Goal: Task Accomplishment & Management: Use online tool/utility

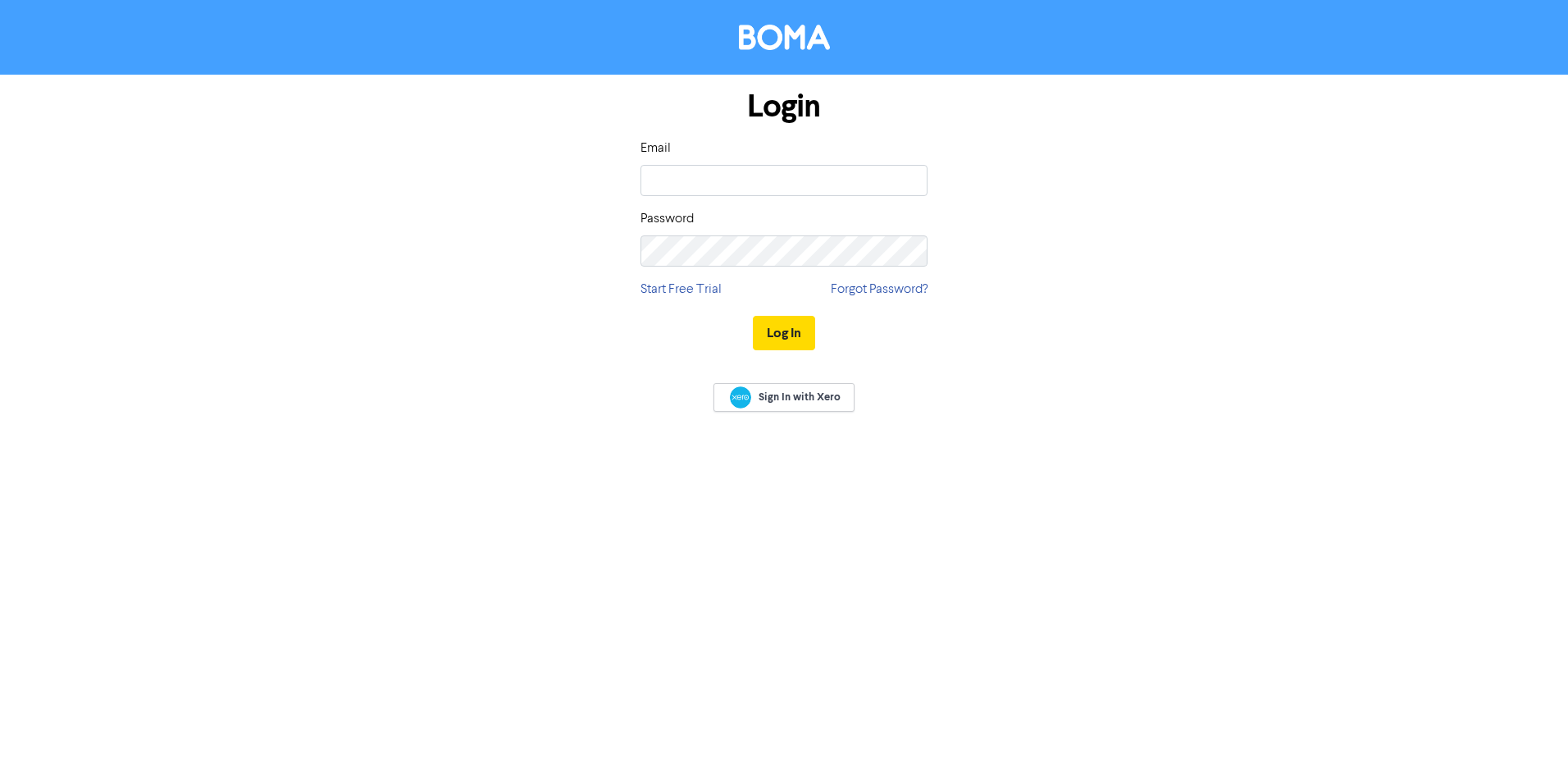
click at [740, 163] on div "Email" at bounding box center [784, 168] width 287 height 57
click at [742, 177] on input "email" at bounding box center [784, 181] width 287 height 31
type input "[PERSON_NAME][EMAIL_ADDRESS][DOMAIN_NAME]"
click at [753, 316] on button "Log In" at bounding box center [784, 333] width 62 height 34
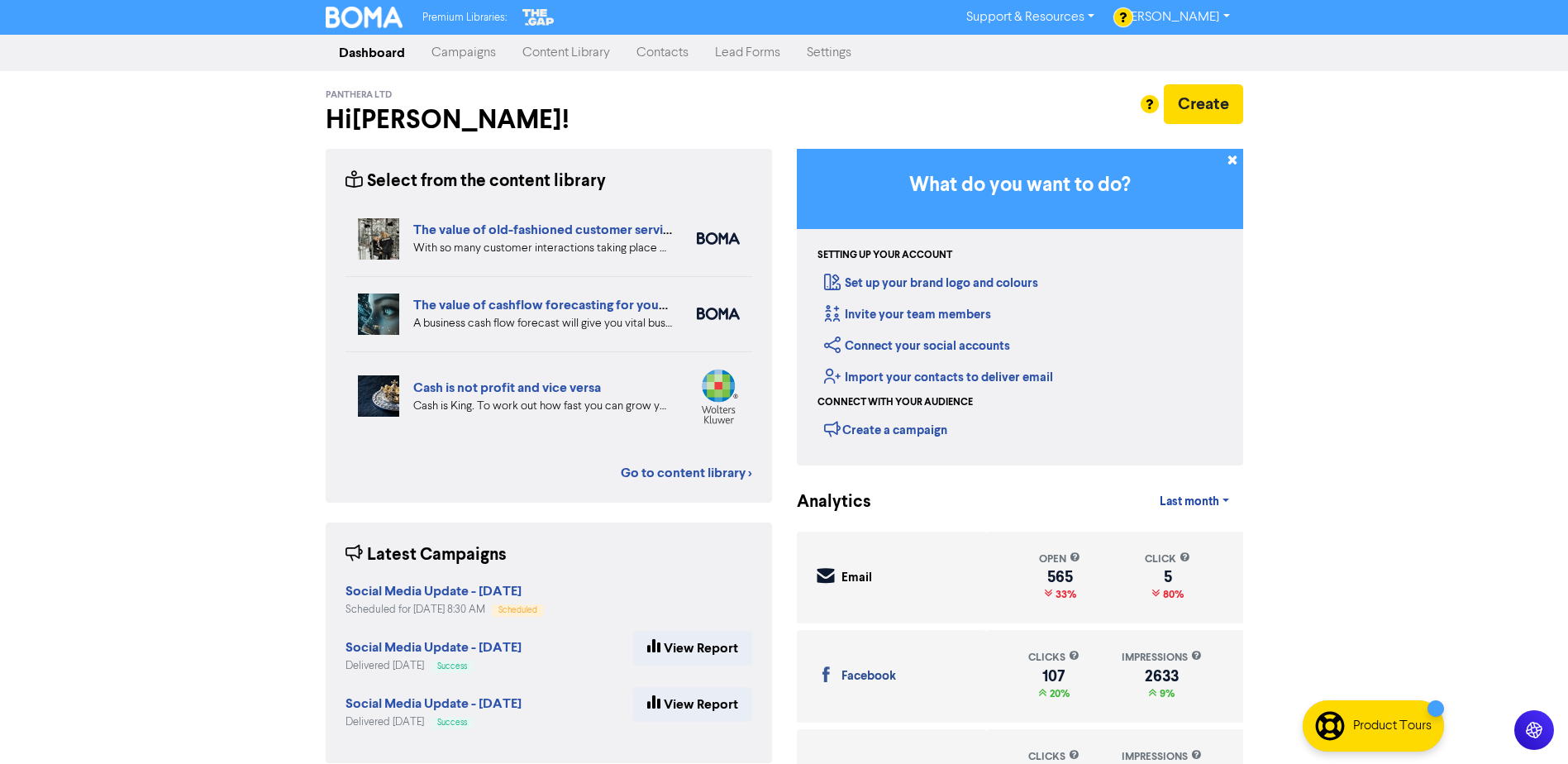
click at [482, 47] on link "Campaigns" at bounding box center [463, 53] width 91 height 33
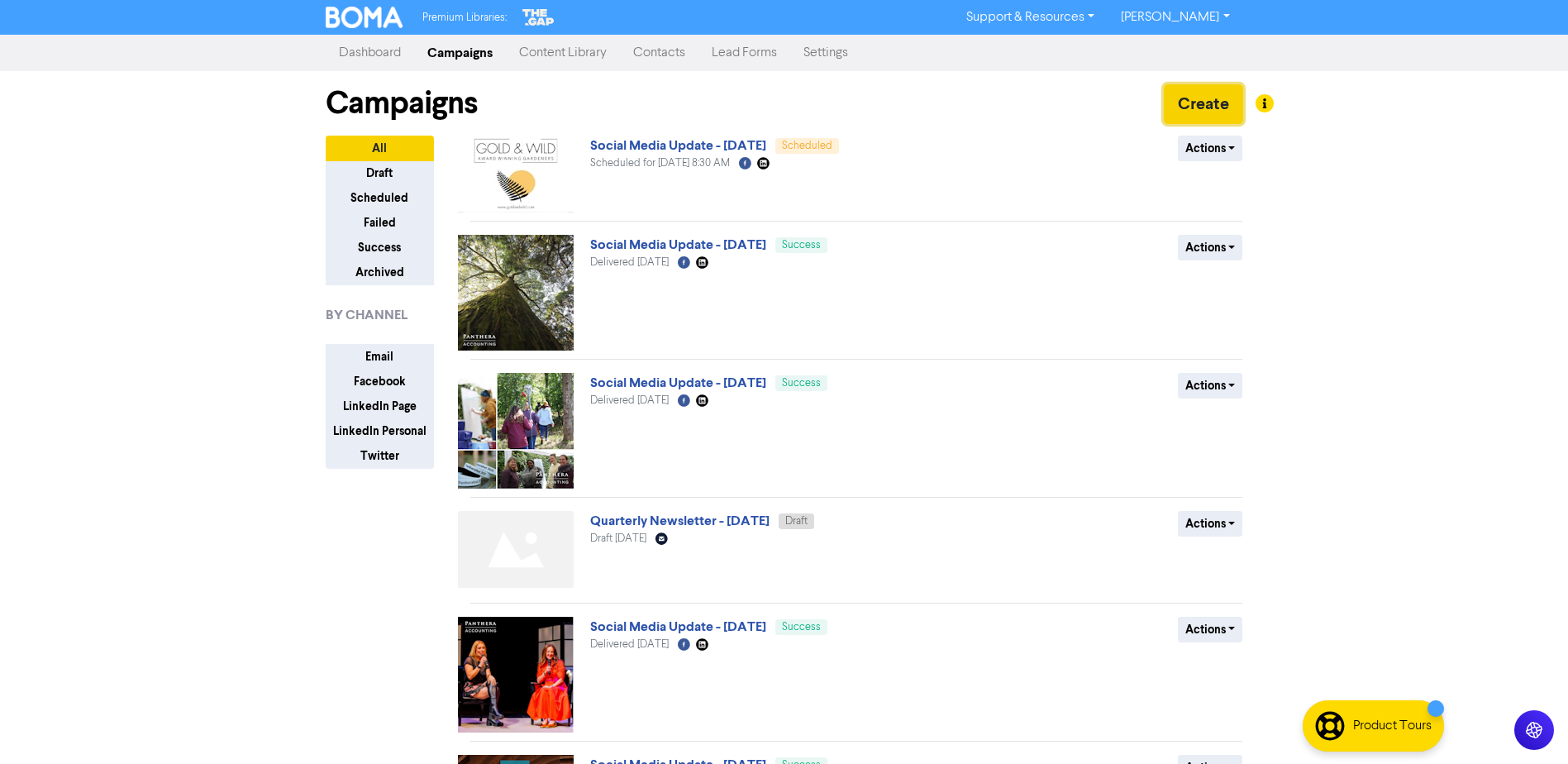
click at [1205, 109] on button "Create" at bounding box center [1203, 104] width 79 height 40
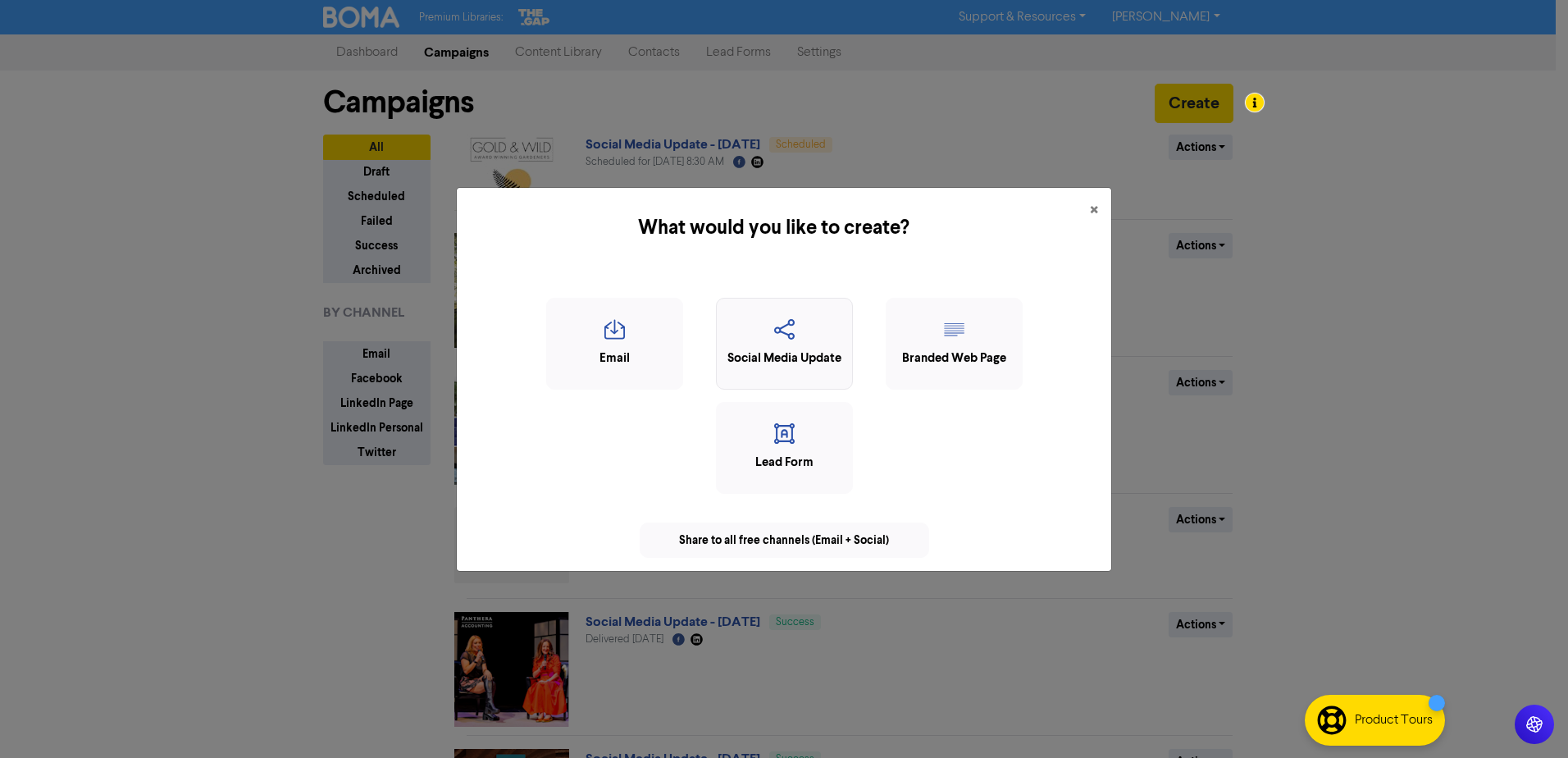
click at [809, 349] on icon "button" at bounding box center [784, 335] width 119 height 31
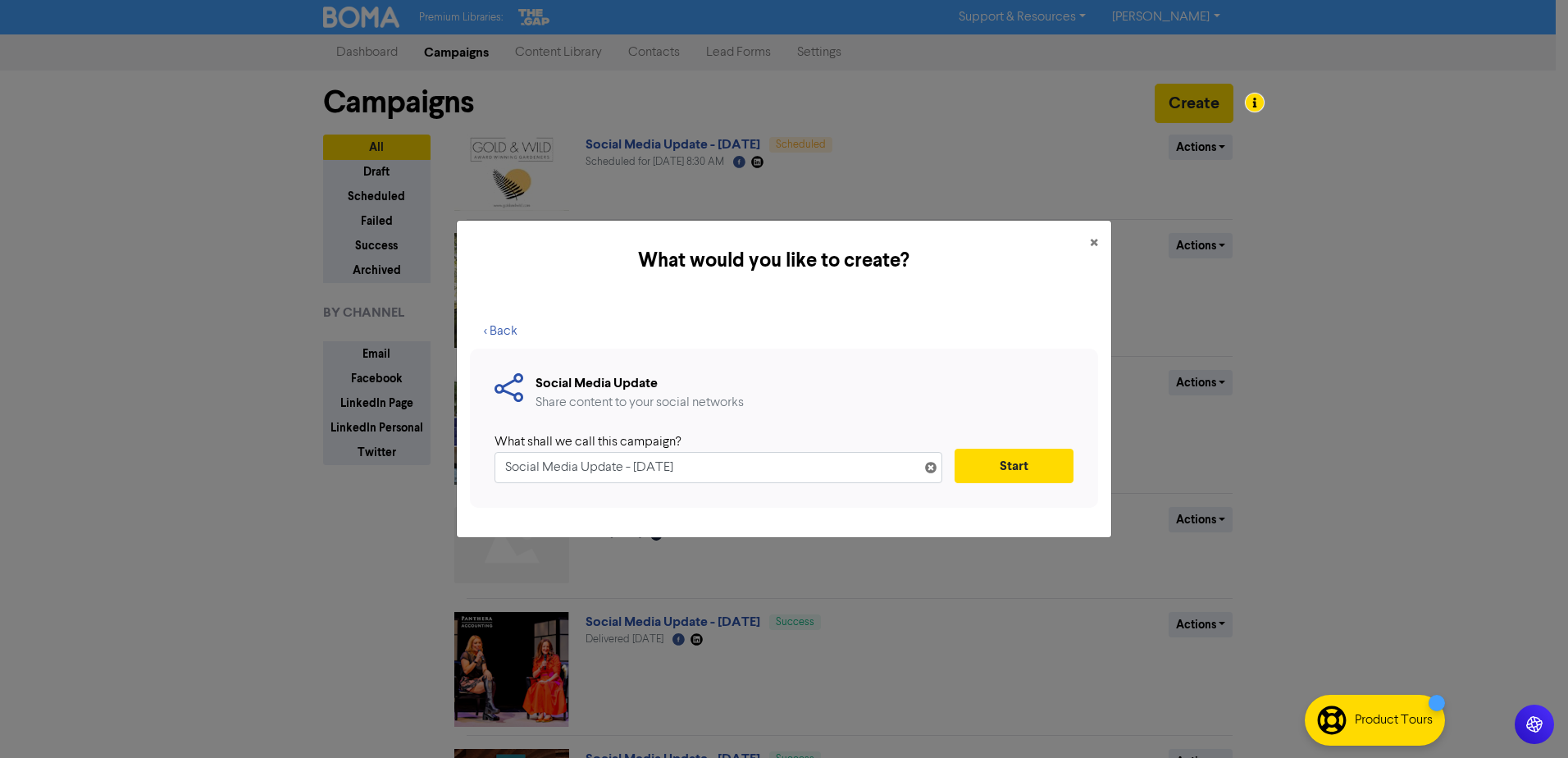
click at [649, 465] on input "Social Media Update - [DATE]" at bounding box center [718, 467] width 447 height 31
type input "Social Media Update - [DATE]"
click at [1006, 466] on button "Start" at bounding box center [1014, 466] width 119 height 34
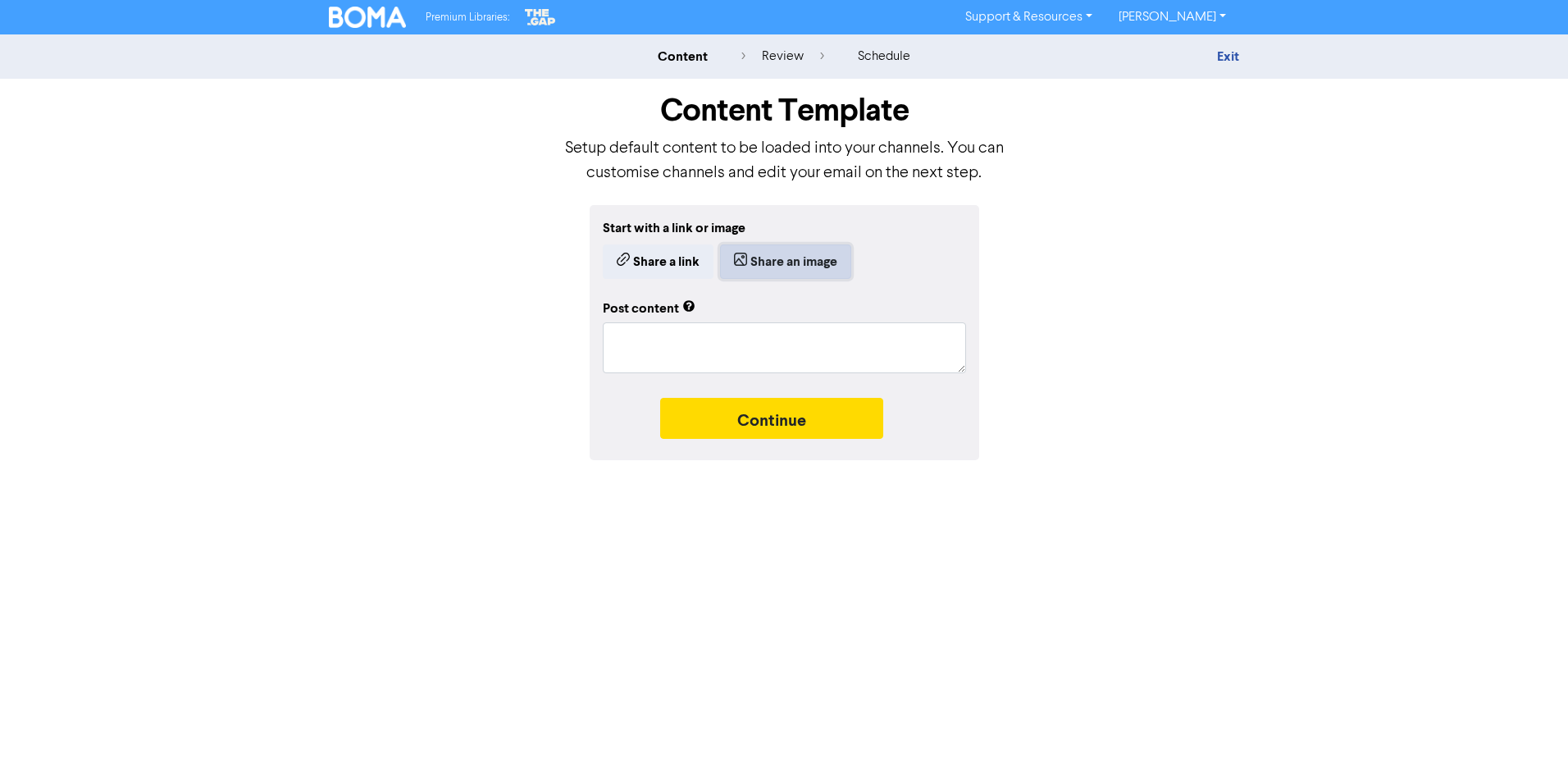
click at [823, 260] on button "Share an image" at bounding box center [786, 262] width 131 height 34
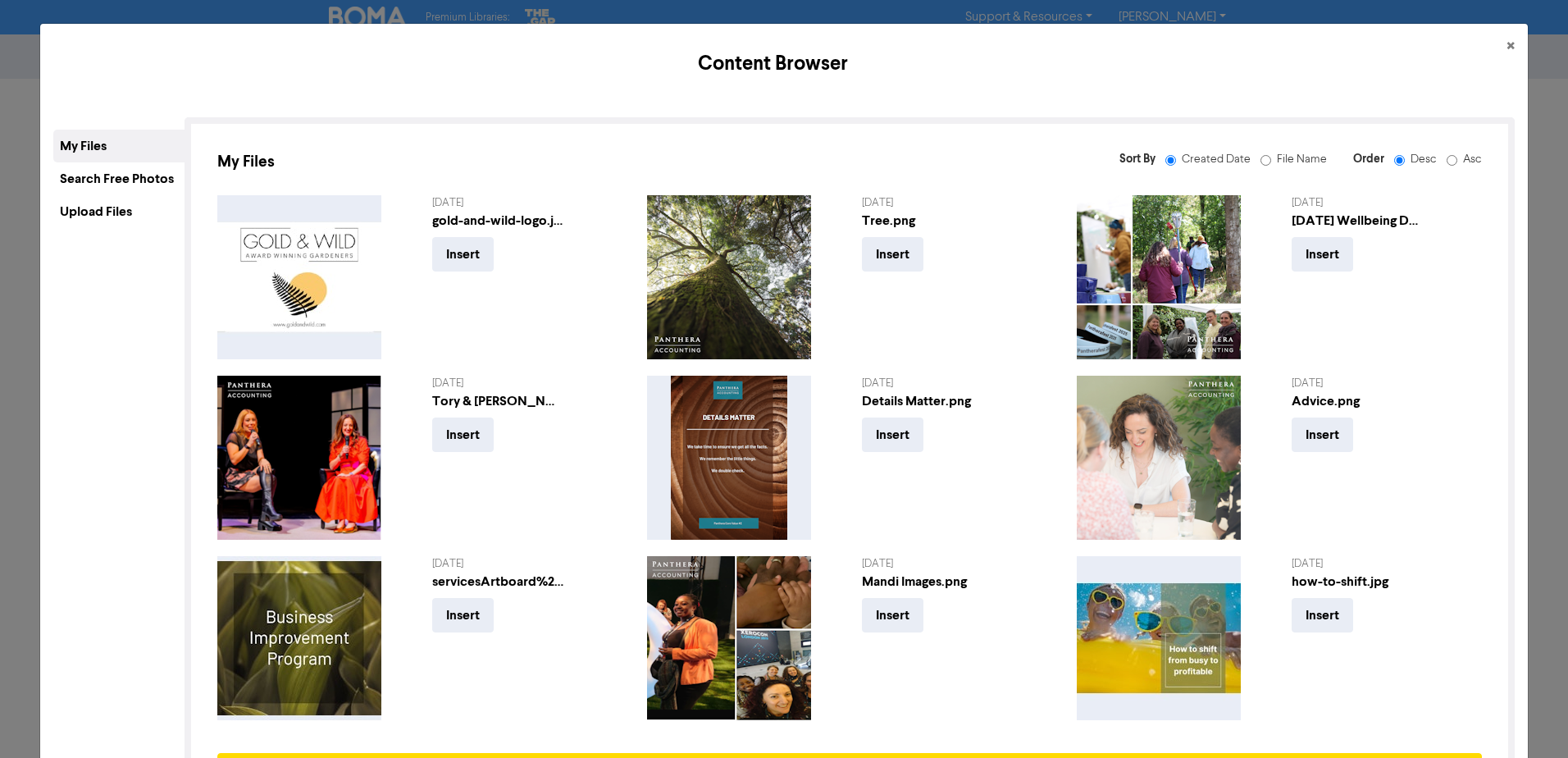
click at [94, 213] on div "Upload Files" at bounding box center [119, 212] width 131 height 33
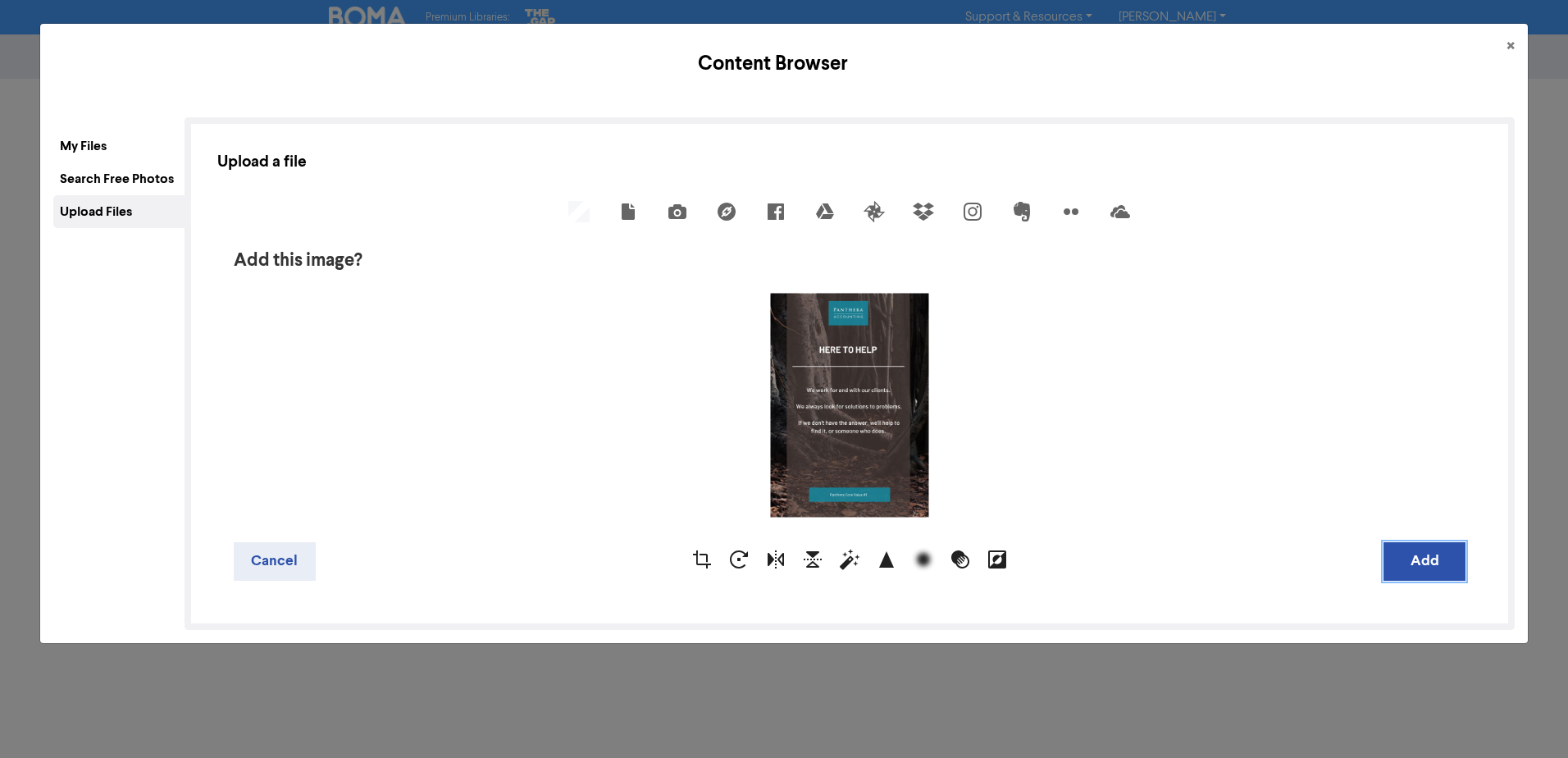
click at [1420, 558] on button "Add" at bounding box center [1424, 561] width 82 height 39
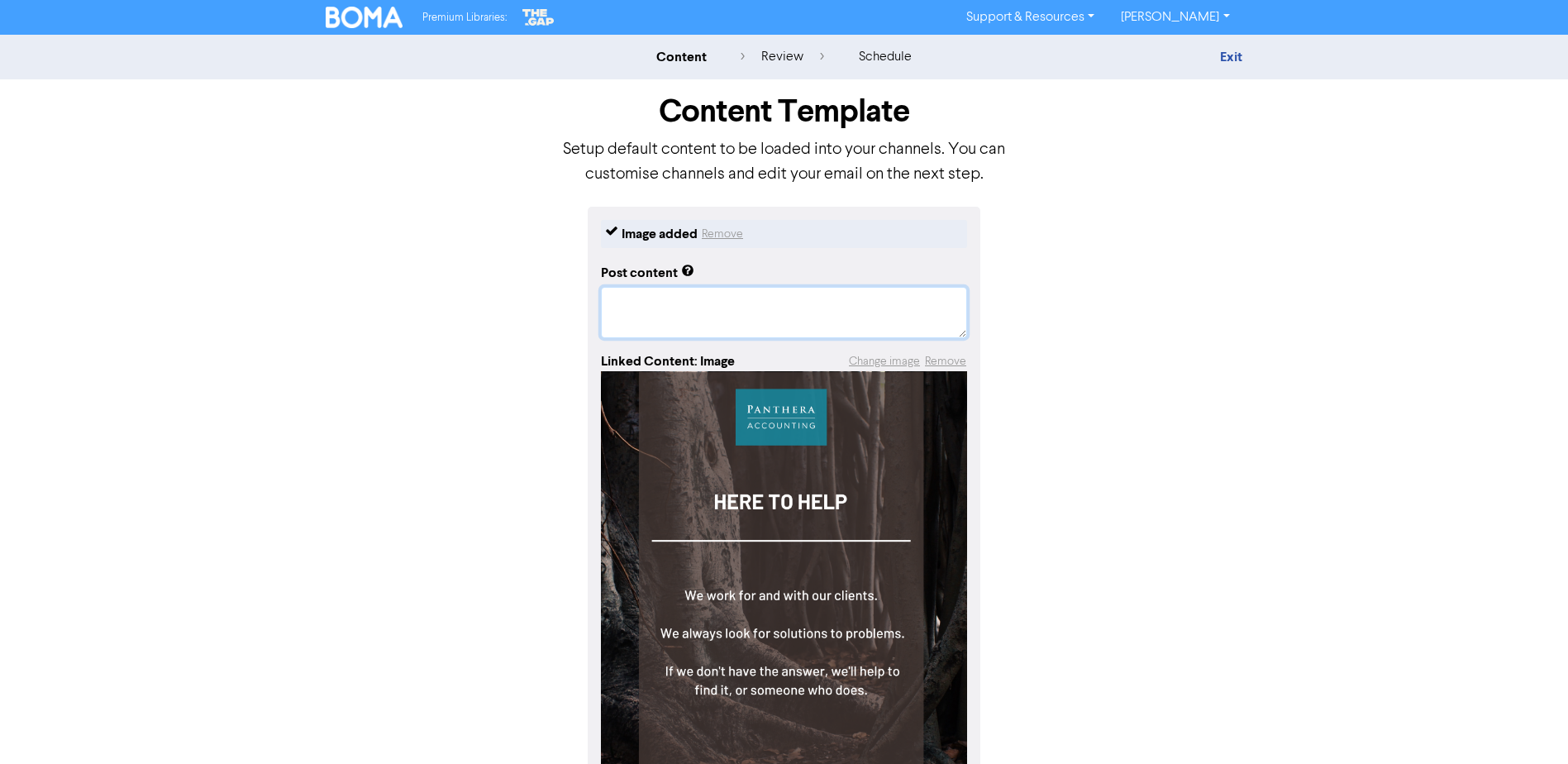
click at [668, 311] on textarea at bounding box center [784, 313] width 366 height 51
paste textarea "Lo ipsumdolors, am conse adip elits doeiusm, temporinc, utl etdolorema - ali en…"
type textarea "x"
type textarea "Lo ipsumdolors, am conse adip elits doeiusm, temporinc, utl etdolorema - ali en…"
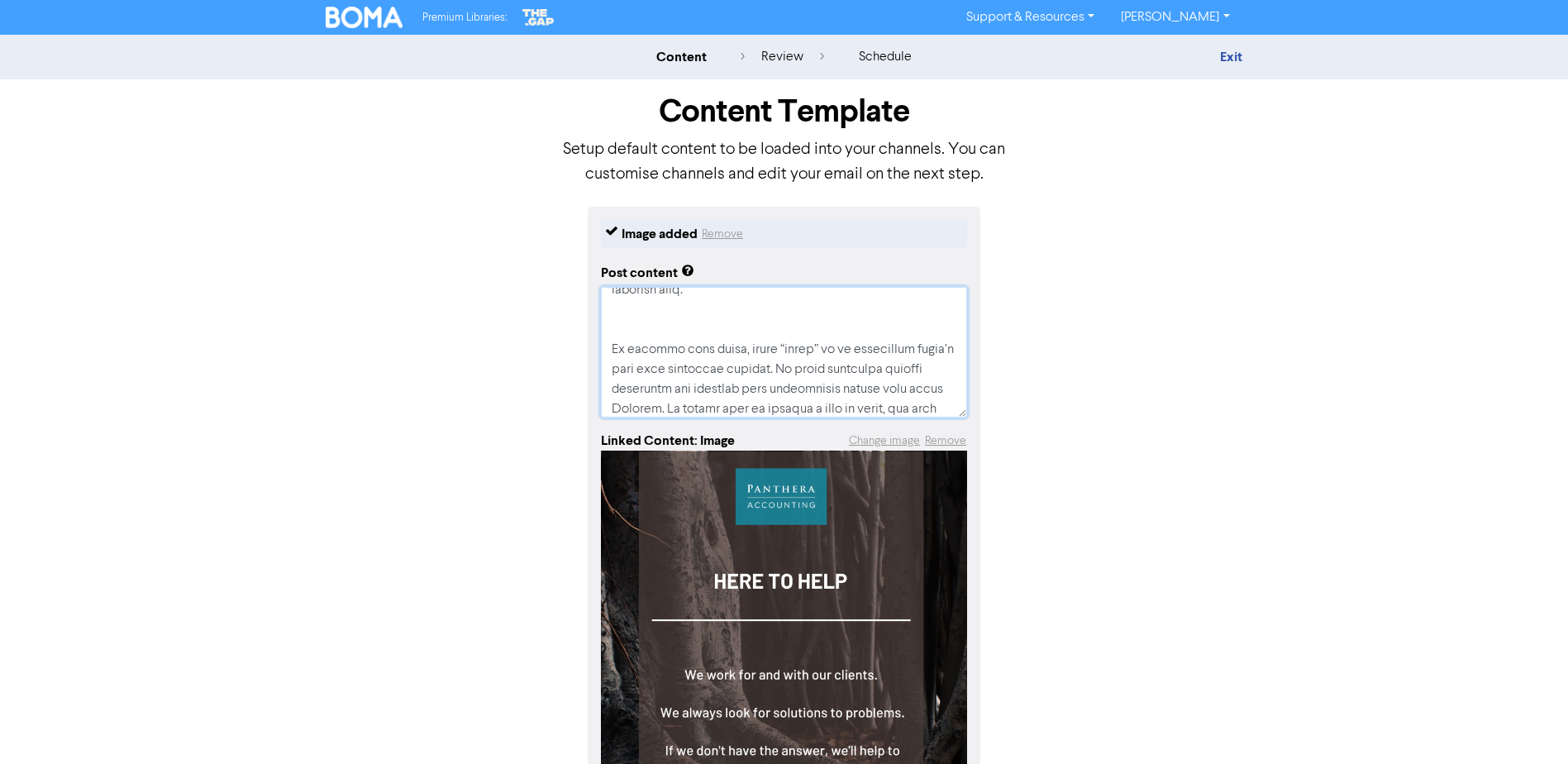
scroll to position [537, 0]
click at [715, 343] on textarea at bounding box center [784, 353] width 366 height 131
type textarea "x"
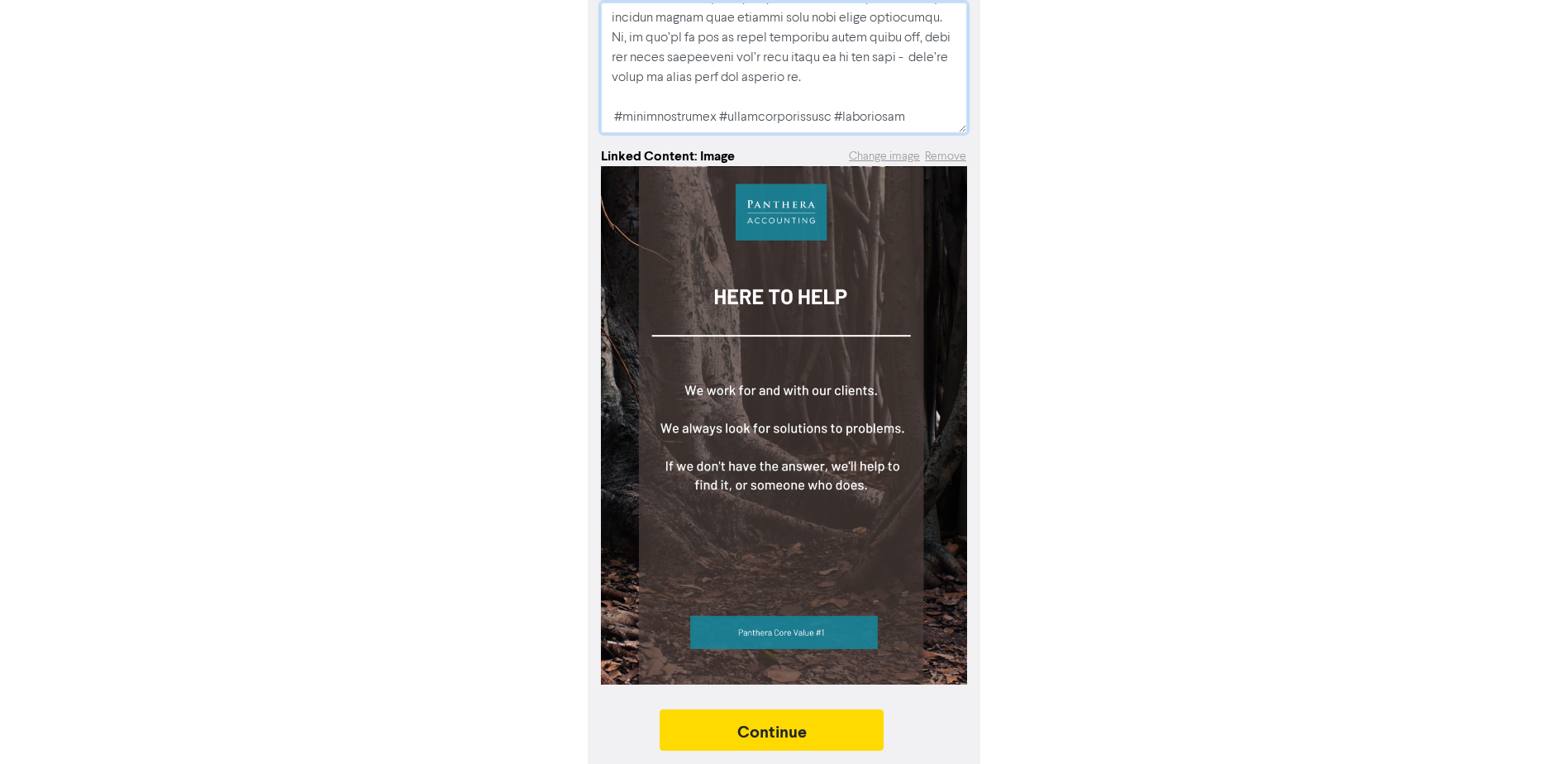
scroll to position [294, 0]
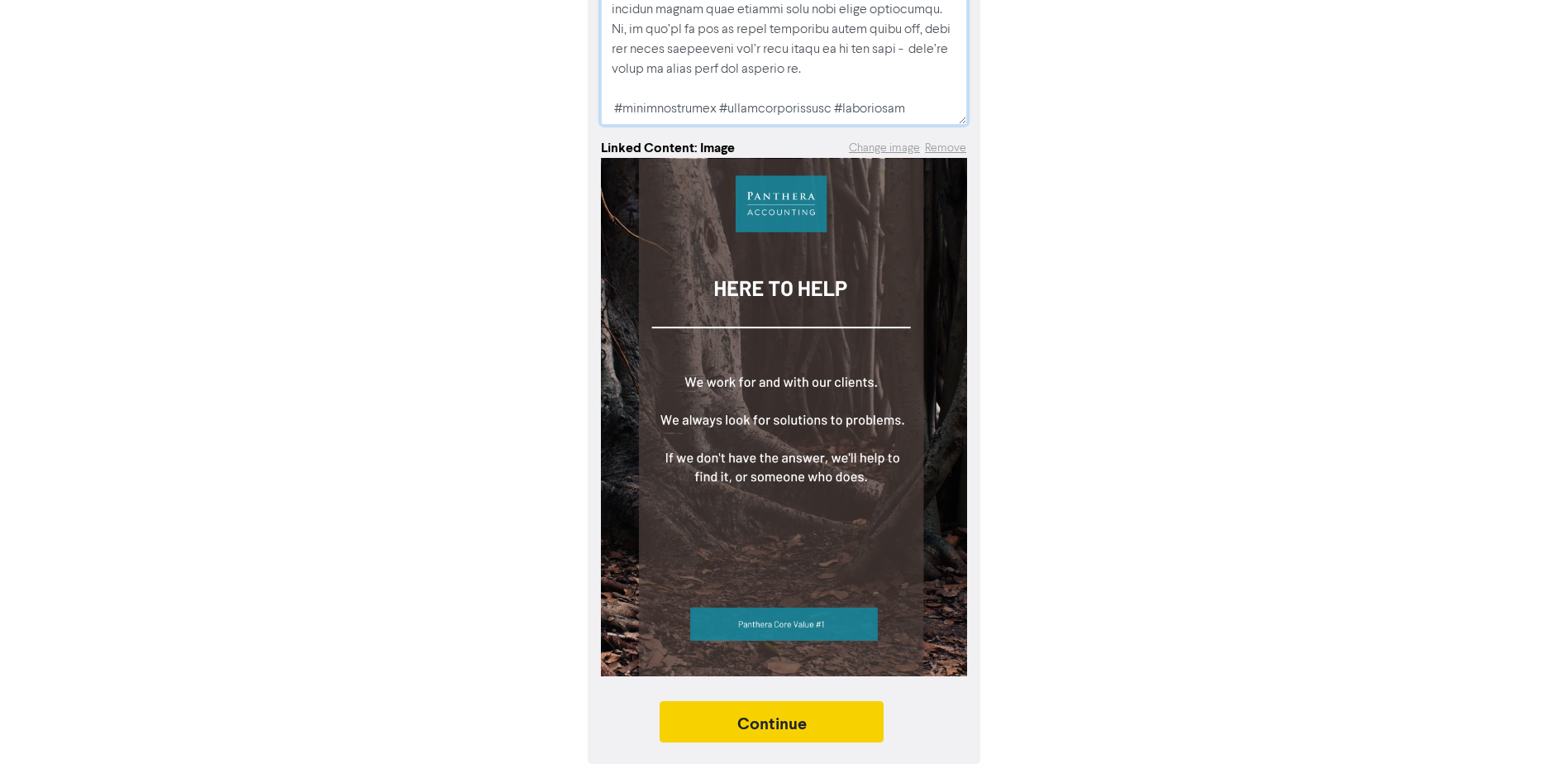
type textarea "Lo ipsumdolors, am conse adip elits doeiusm, temporinc, utl etdolorema - ali en…"
click at [785, 718] on button "Continue" at bounding box center [772, 722] width 225 height 41
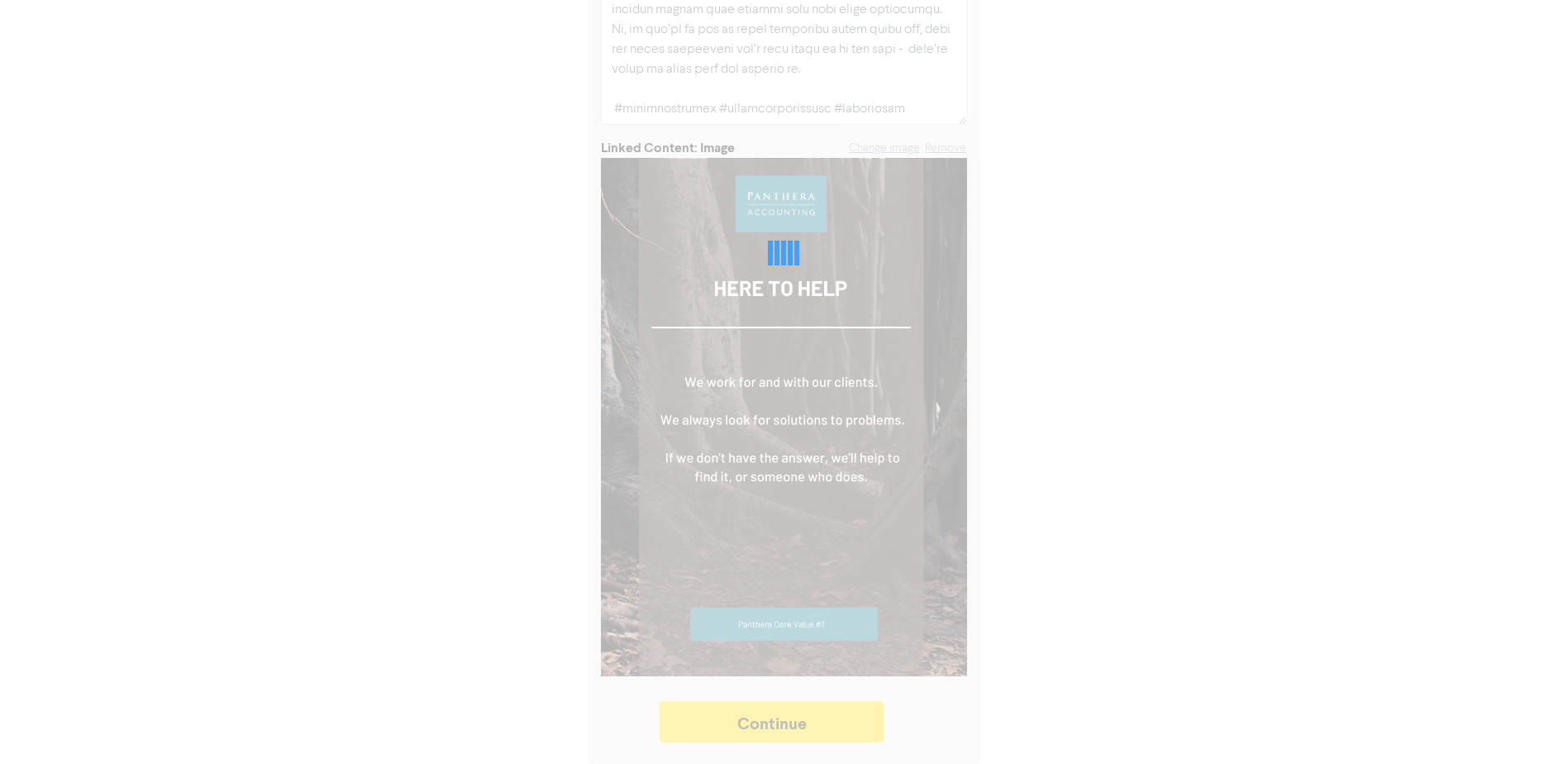
type textarea "x"
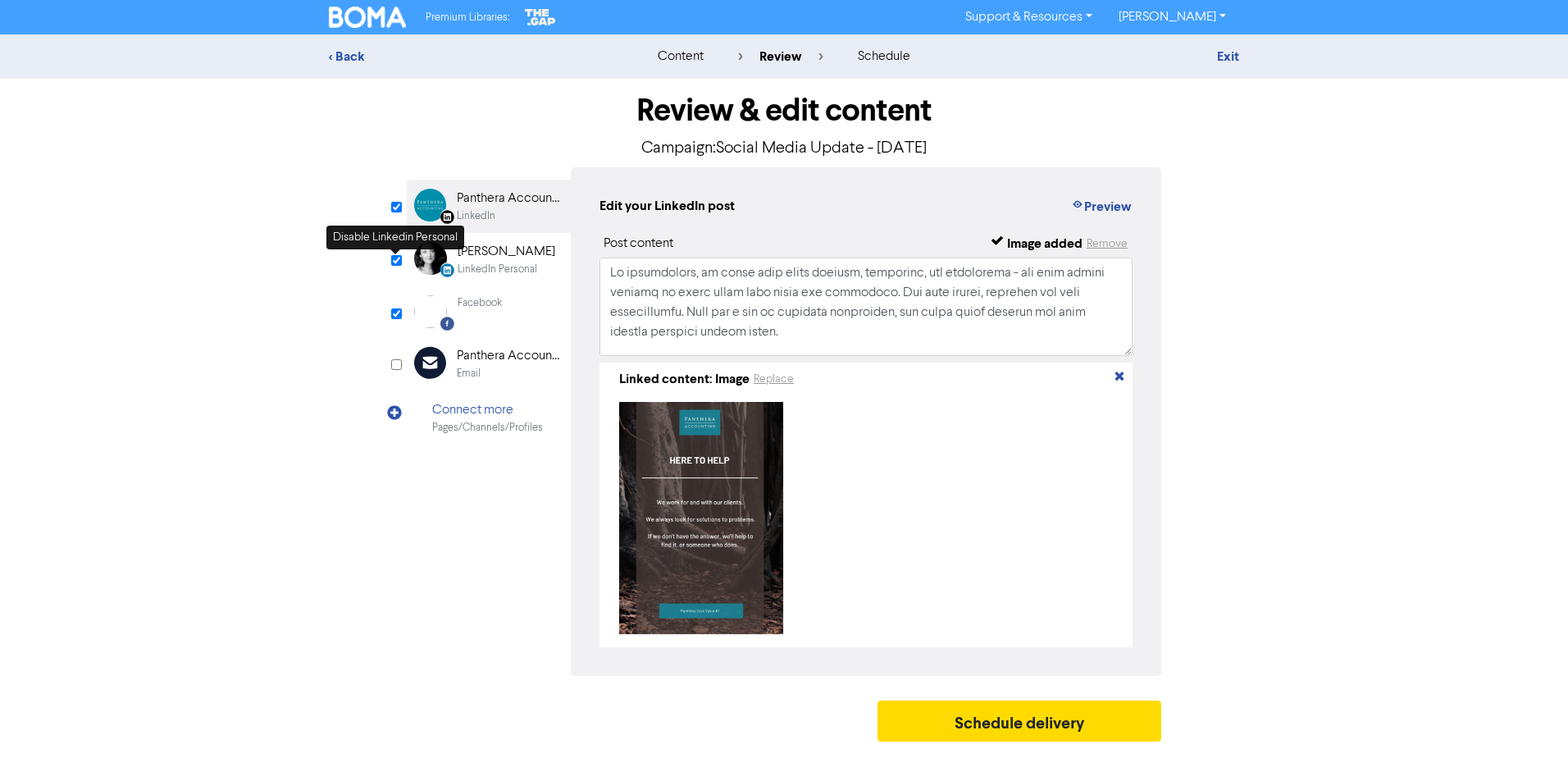
click at [394, 259] on input "checkbox" at bounding box center [396, 260] width 11 height 11
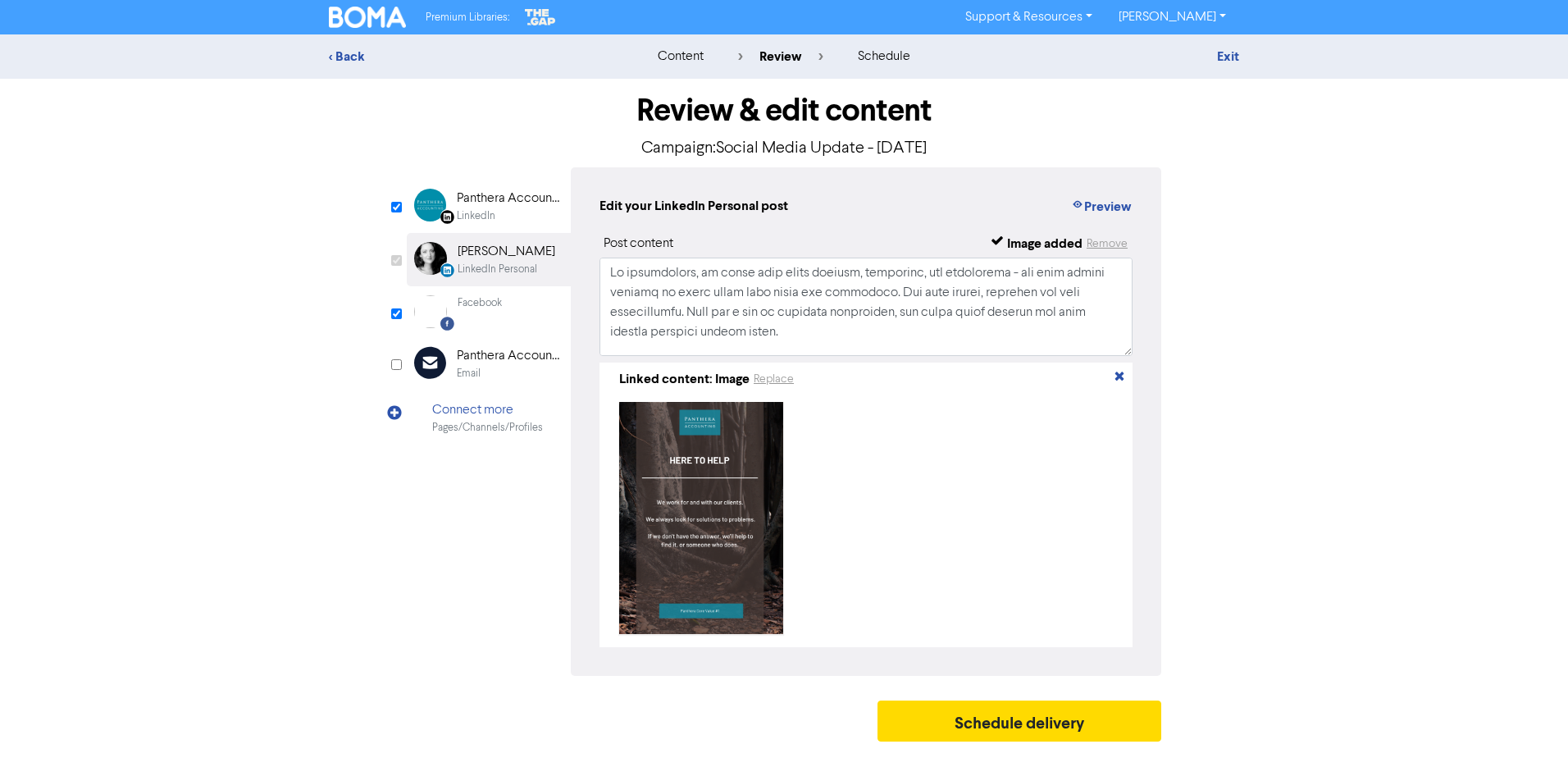
checkbox input "false"
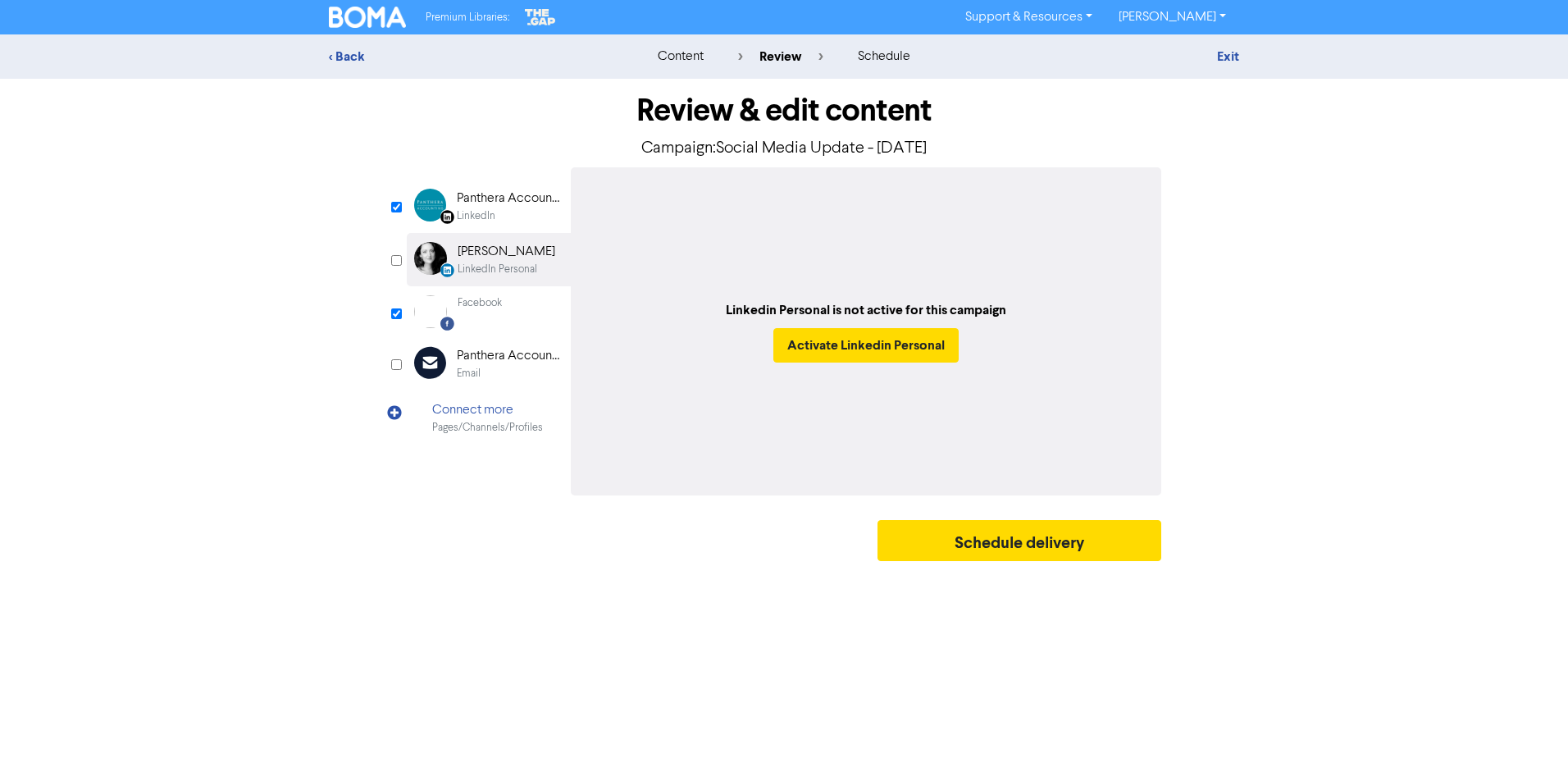
click at [541, 309] on div "Facebook Created with Sketch. Facebook" at bounding box center [488, 312] width 164 height 51
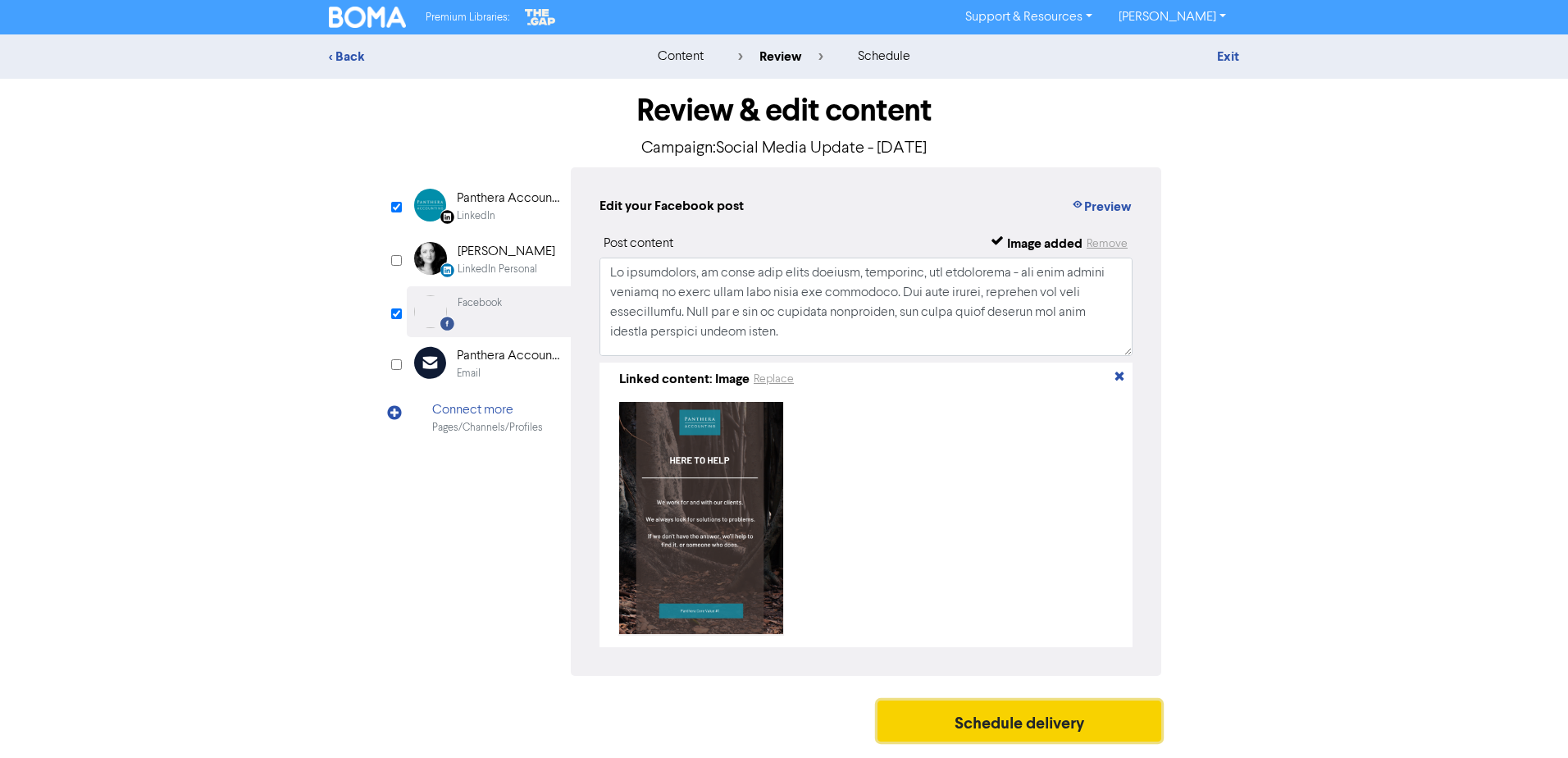
click at [1093, 731] on button "Schedule delivery" at bounding box center [1020, 721] width 284 height 41
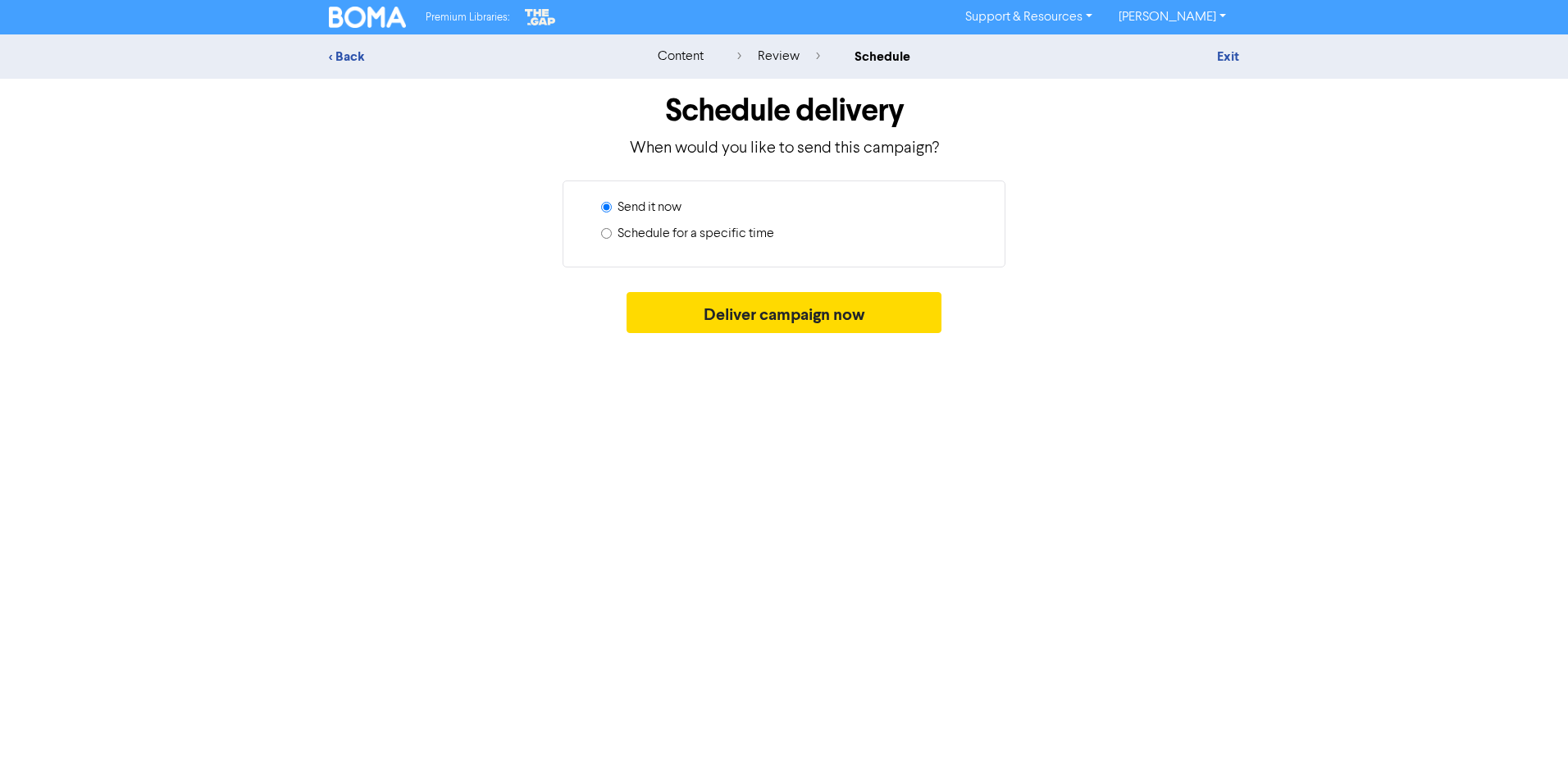
click at [732, 236] on label "Schedule for a specific time" at bounding box center [695, 234] width 157 height 20
click at [612, 236] on input "Schedule for a specific time" at bounding box center [606, 233] width 11 height 11
radio input "true"
radio input "false"
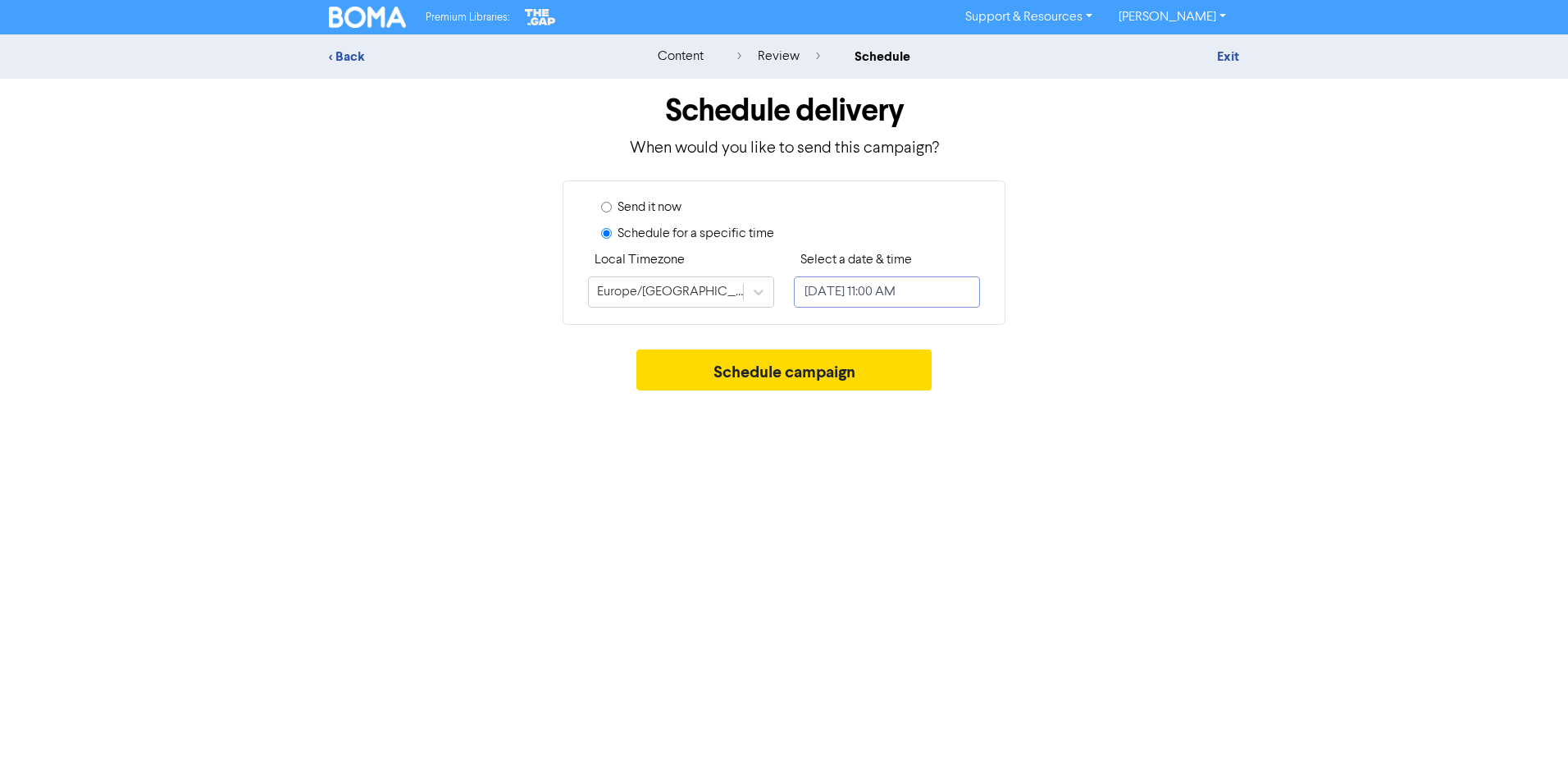
select select "8"
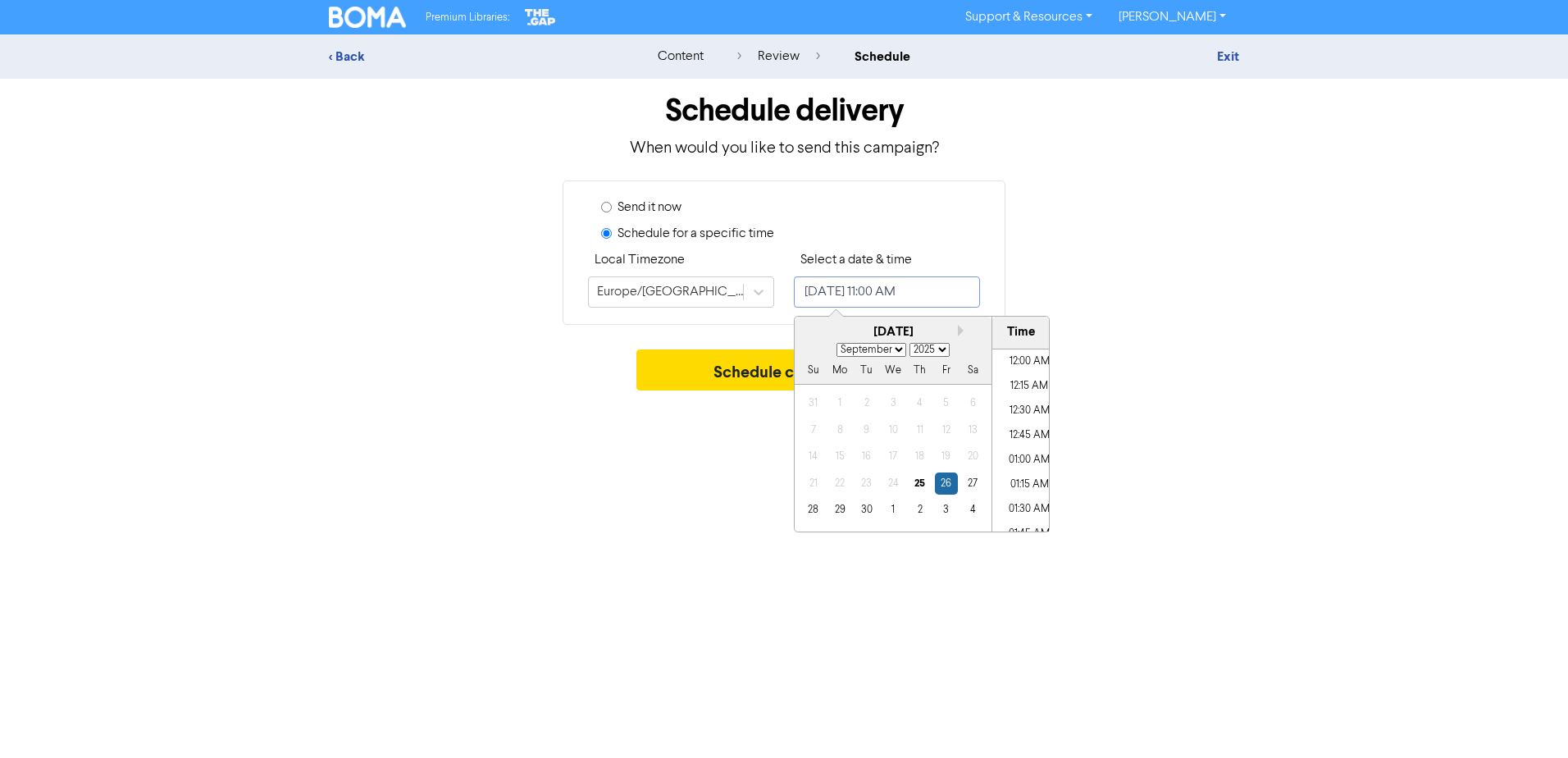
click at [974, 292] on input "[DATE] 11:00 AM" at bounding box center [887, 292] width 186 height 31
click at [864, 516] on div "30" at bounding box center [866, 509] width 22 height 22
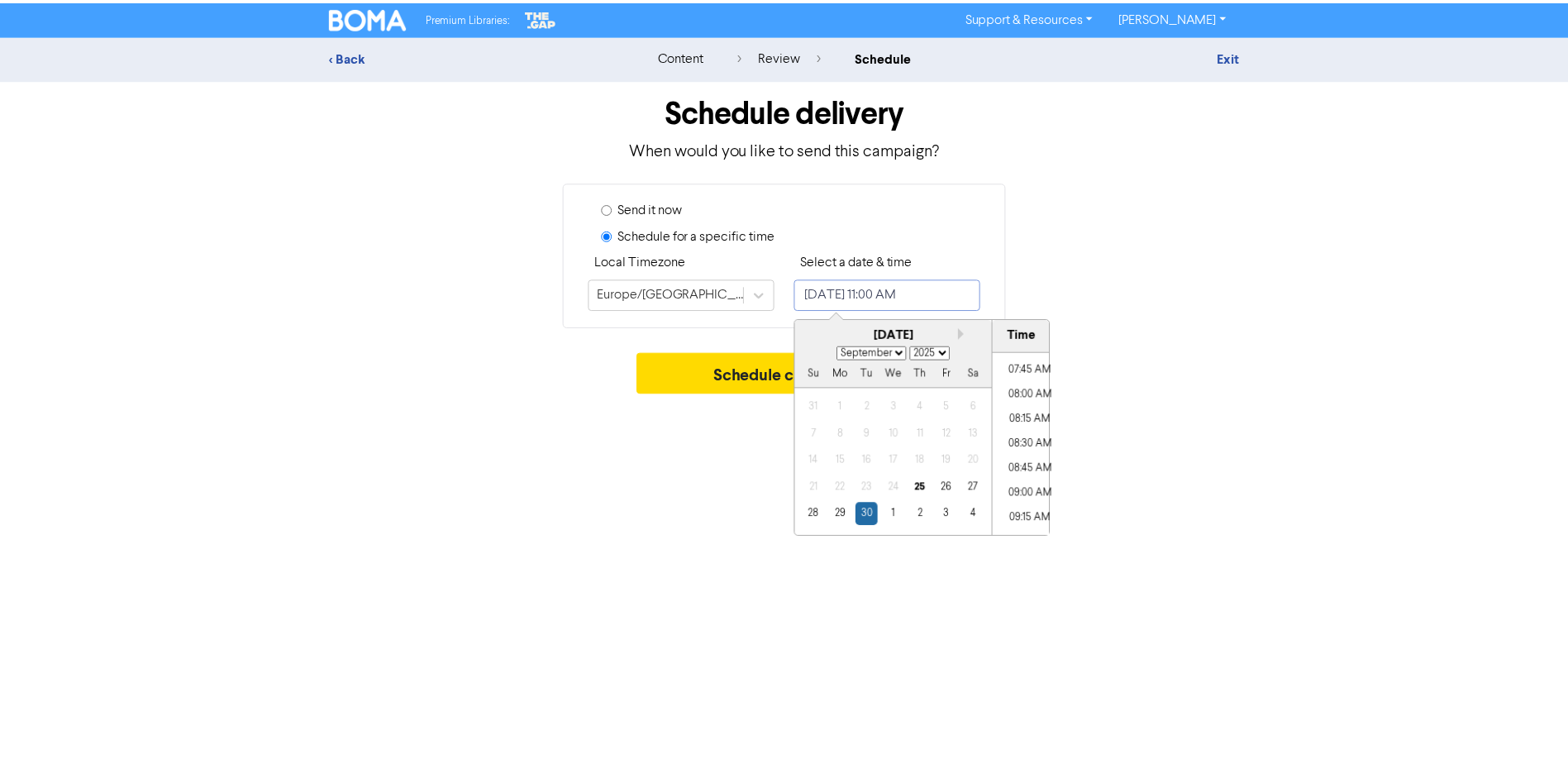
scroll to position [785, 0]
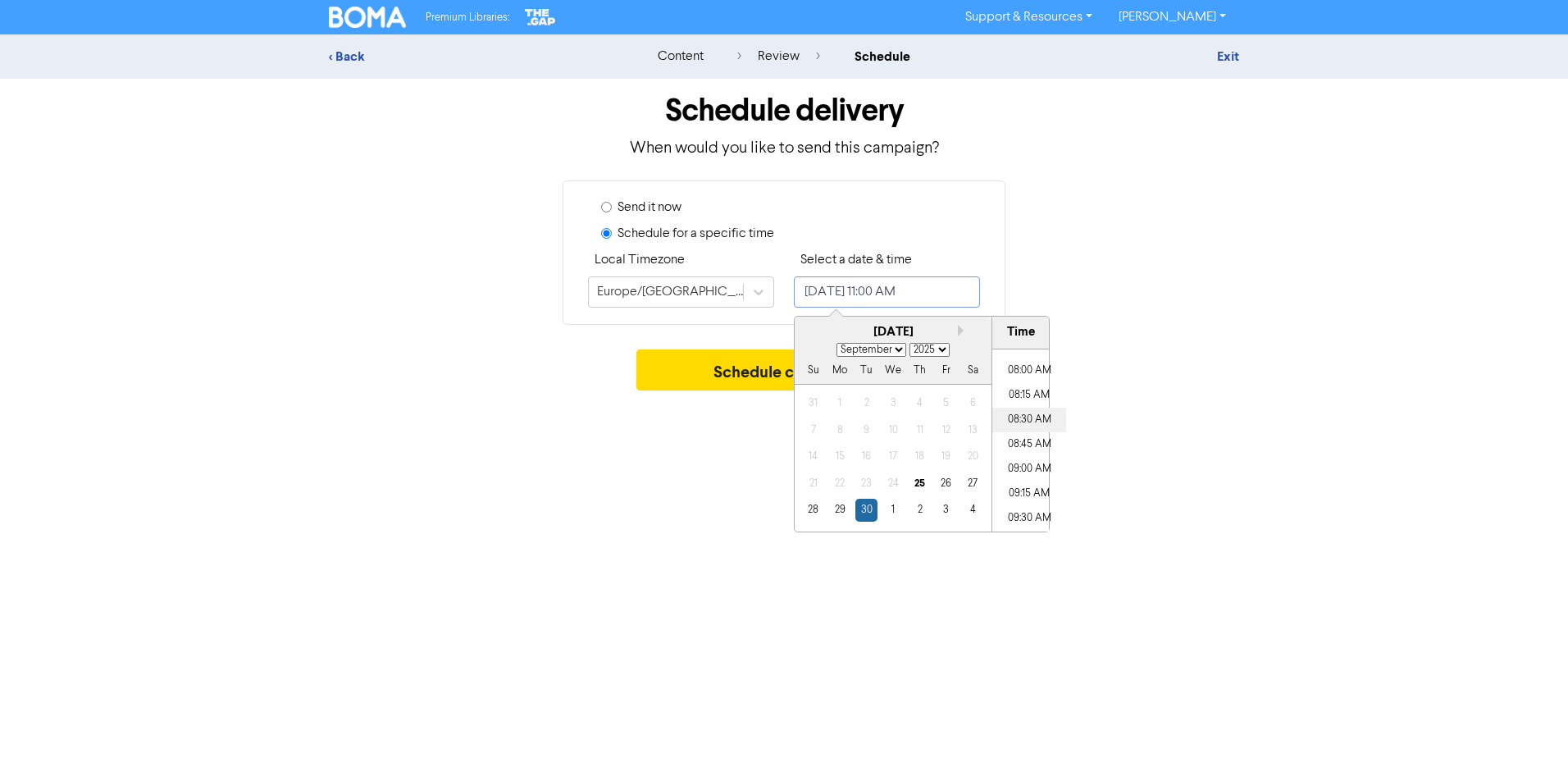
click at [1033, 417] on li "08:30 AM" at bounding box center [1029, 420] width 74 height 25
type input "[DATE] 8:30 AM"
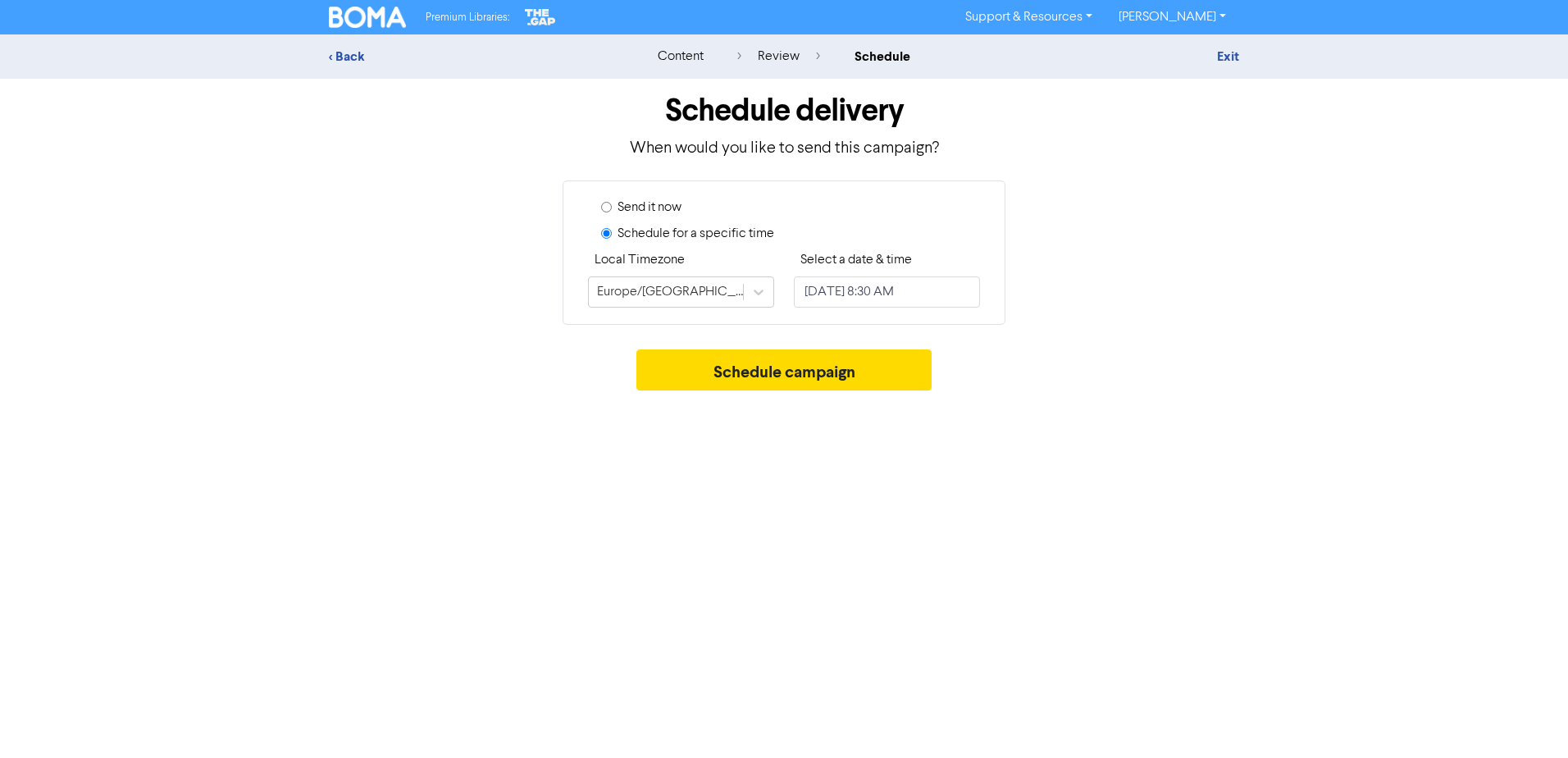
click at [1150, 422] on div "Premium Libraries: Support & Resources Video Tutorials FAQ & Guides Marketing E…" at bounding box center [784, 379] width 1568 height 758
click at [787, 368] on button "Schedule campaign" at bounding box center [784, 370] width 296 height 41
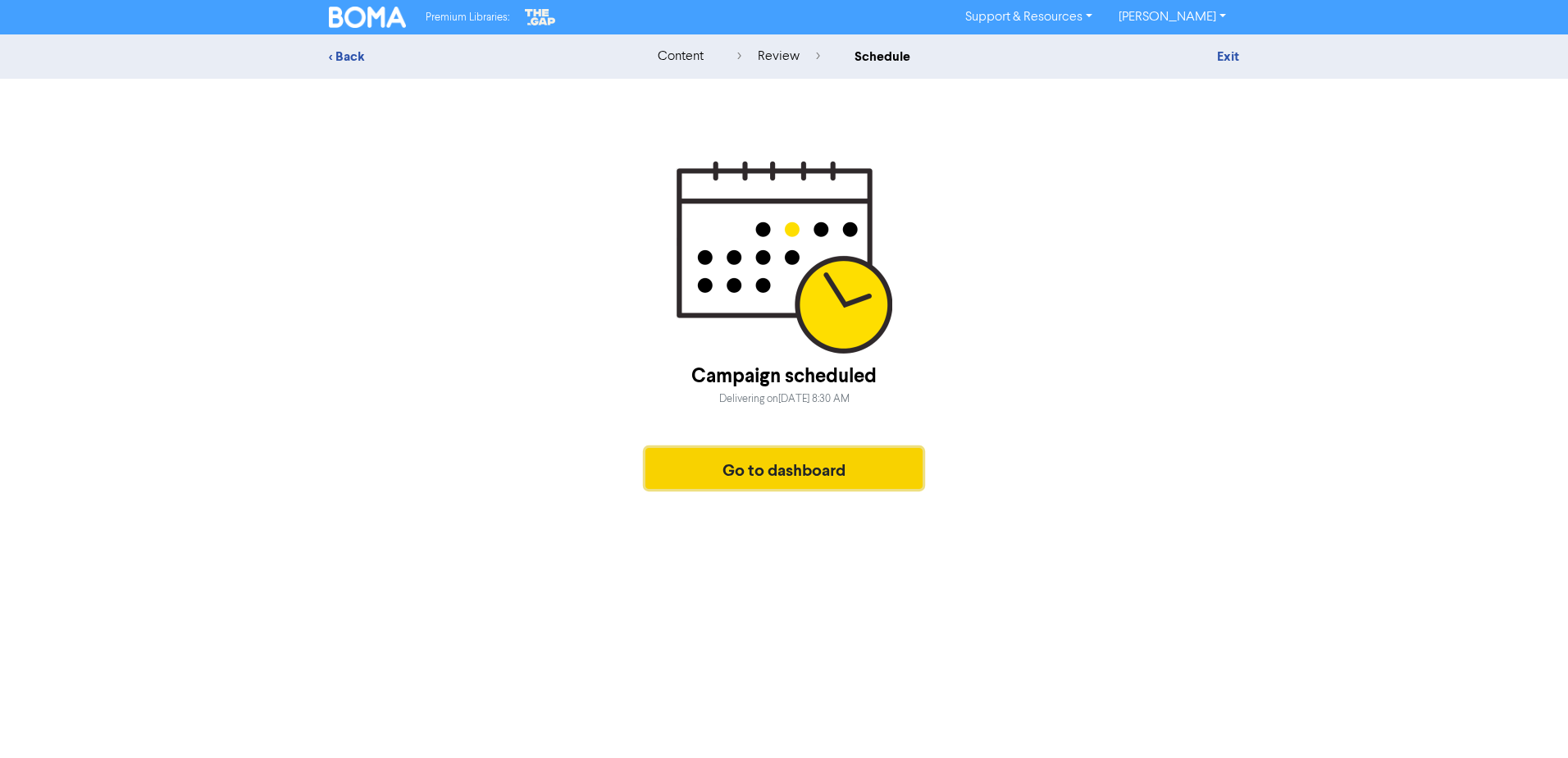
click at [737, 470] on button "Go to dashboard" at bounding box center [784, 468] width 277 height 41
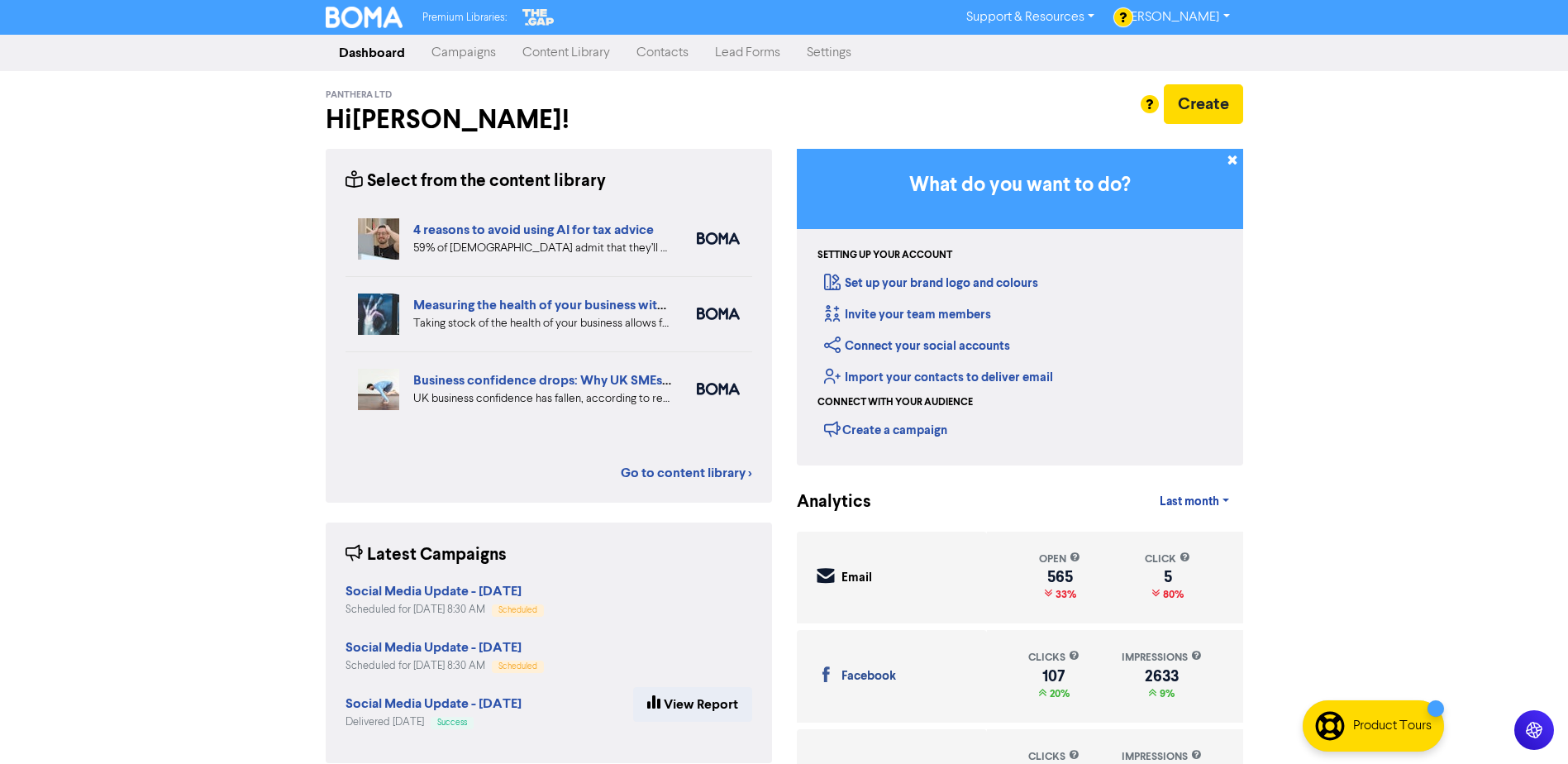
click at [444, 46] on link "Campaigns" at bounding box center [463, 53] width 91 height 33
